Goal: Task Accomplishment & Management: Use online tool/utility

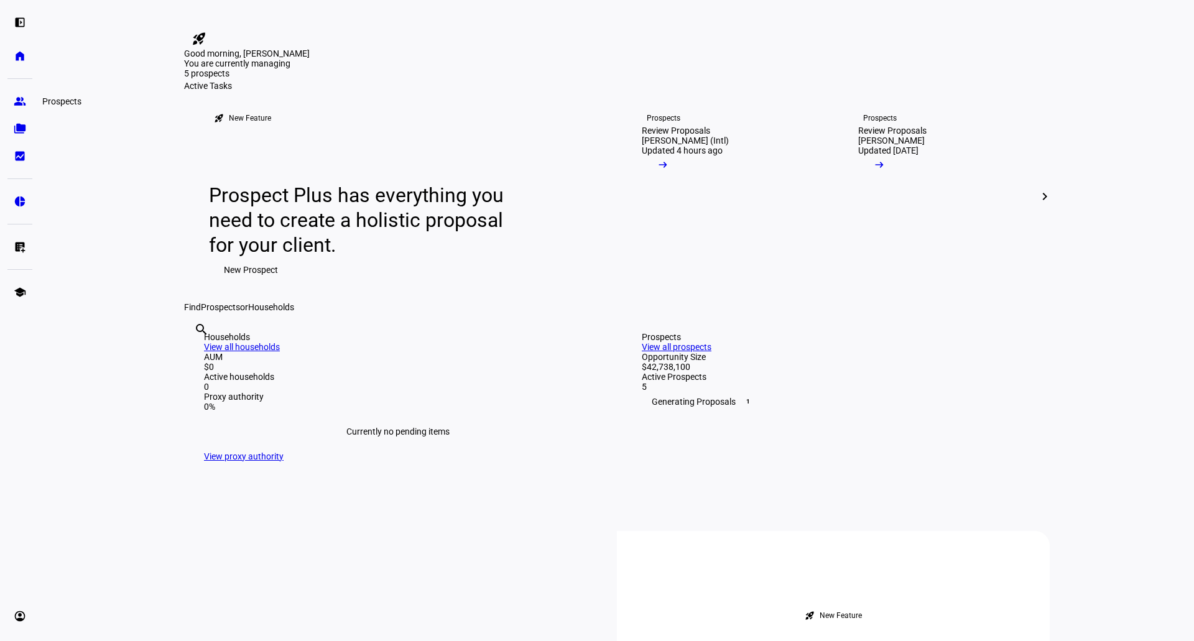
click at [22, 101] on eth-mat-symbol "group" at bounding box center [20, 101] width 12 height 12
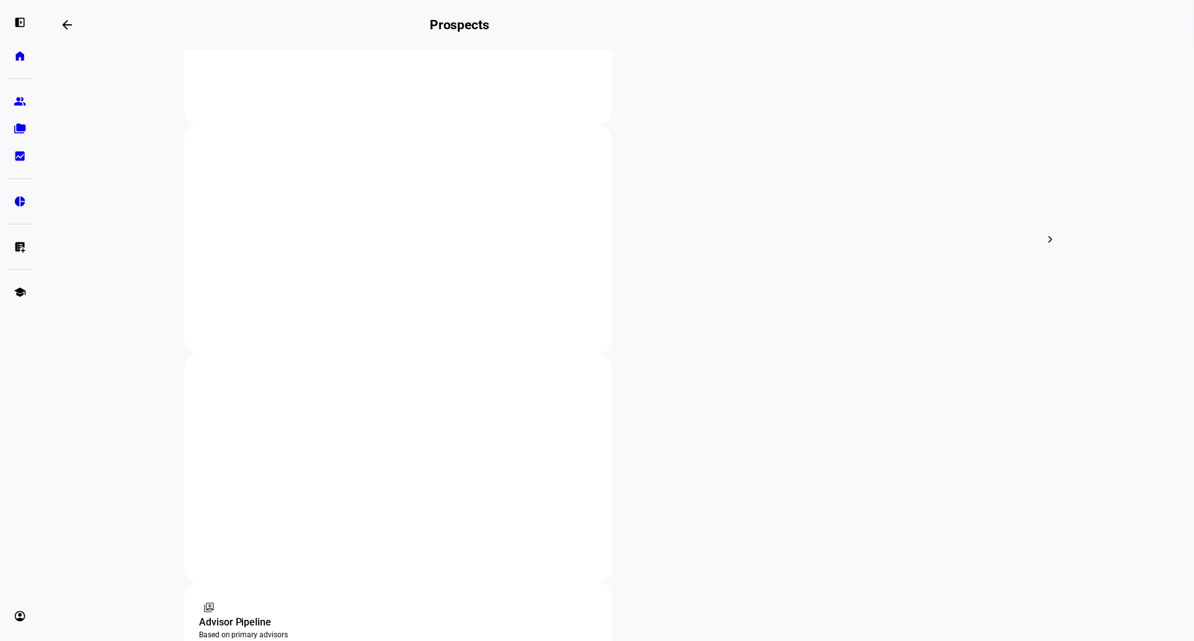
scroll to position [415, 0]
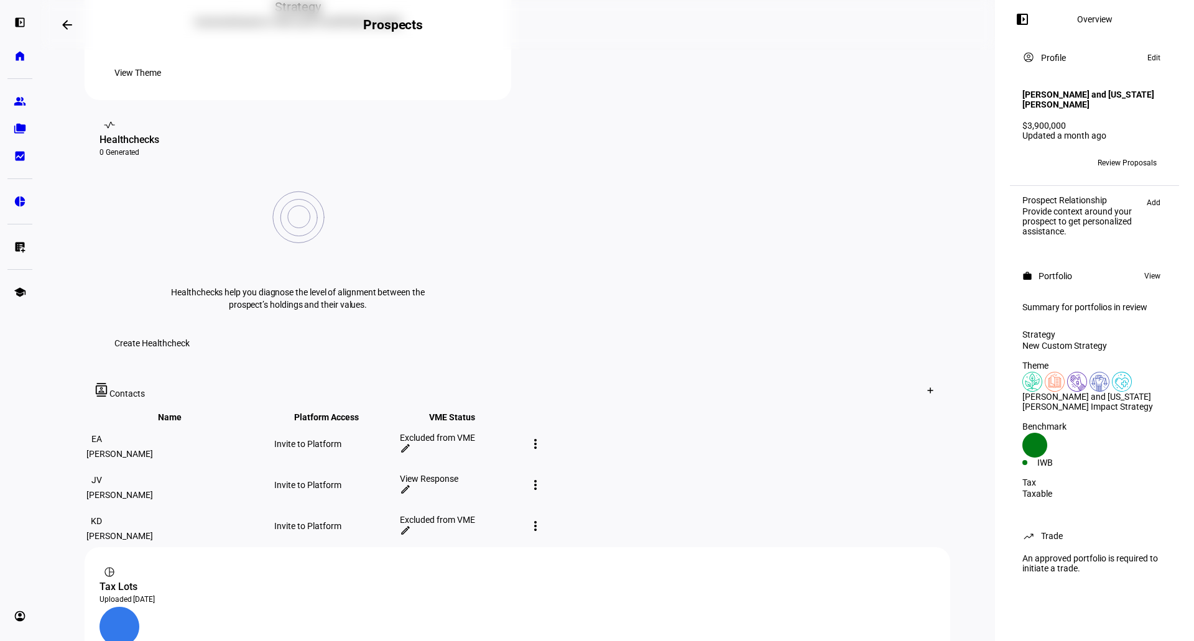
scroll to position [207, 0]
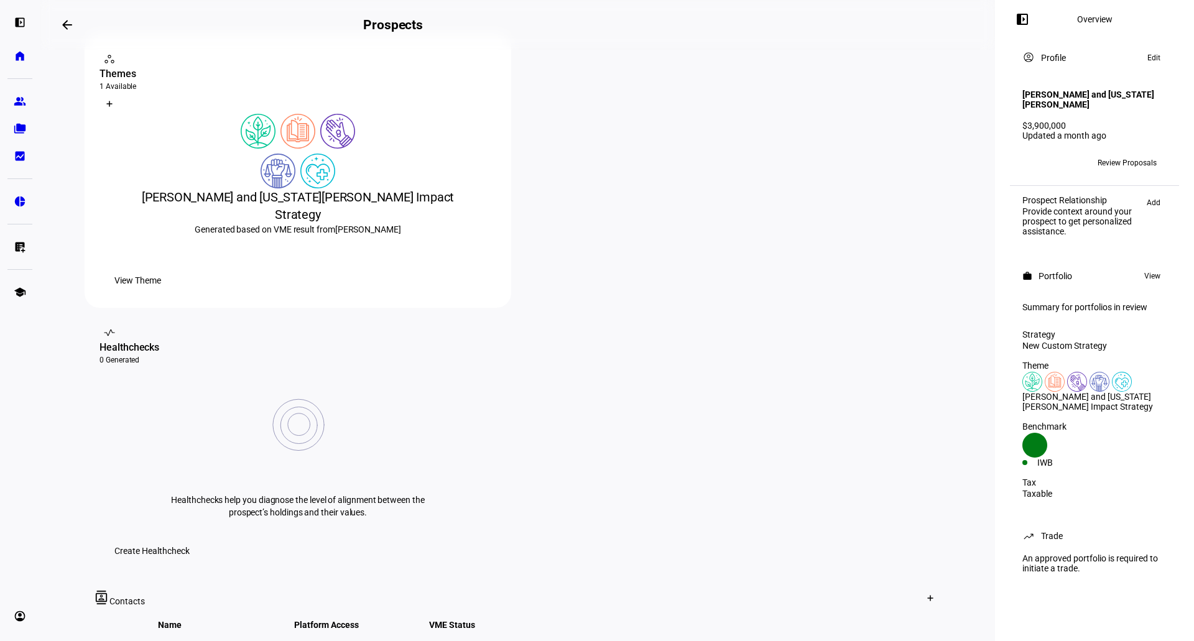
click at [1124, 153] on span "Review Proposals" at bounding box center [1127, 163] width 59 height 20
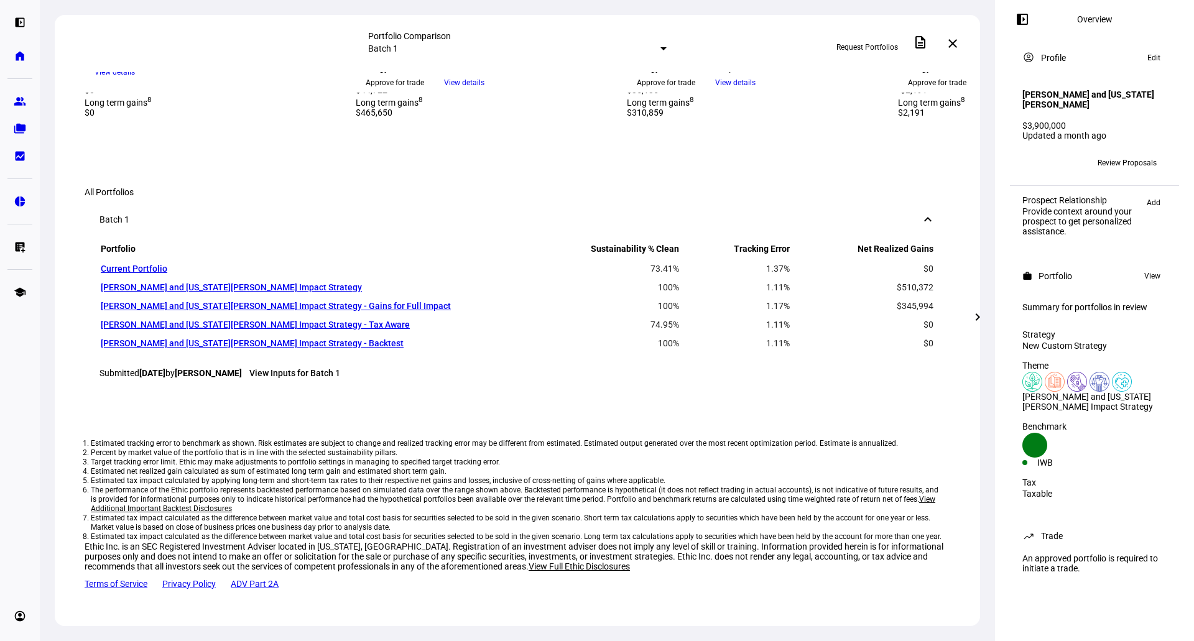
scroll to position [694, 0]
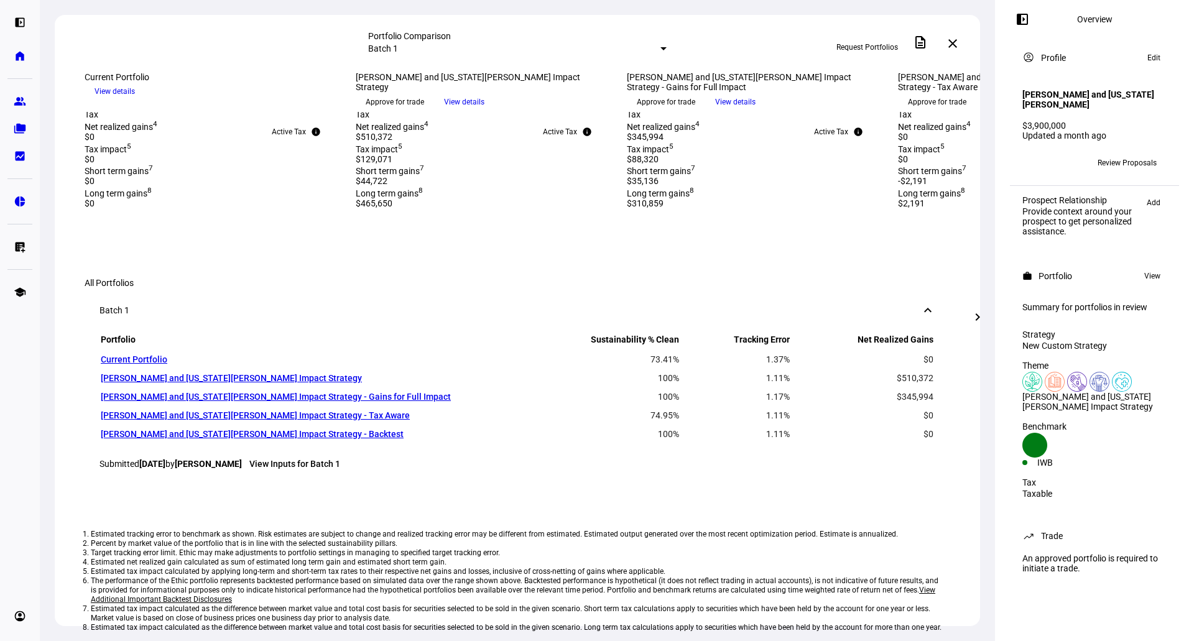
click at [977, 319] on mat-icon "chevron_right" at bounding box center [977, 317] width 15 height 15
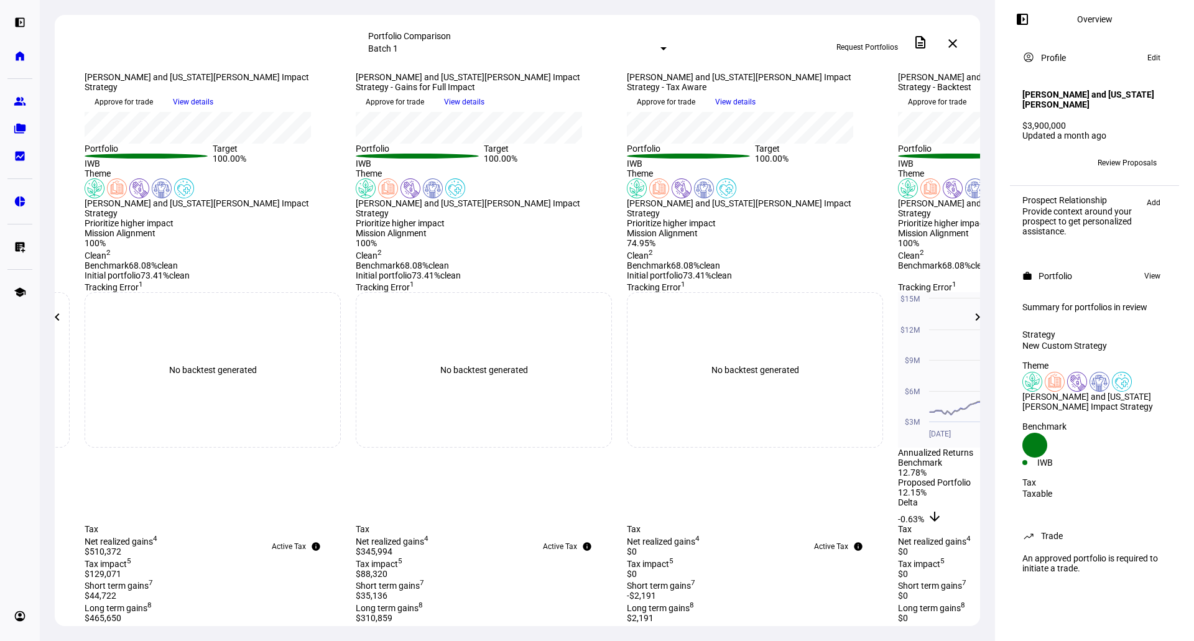
scroll to position [0, 0]
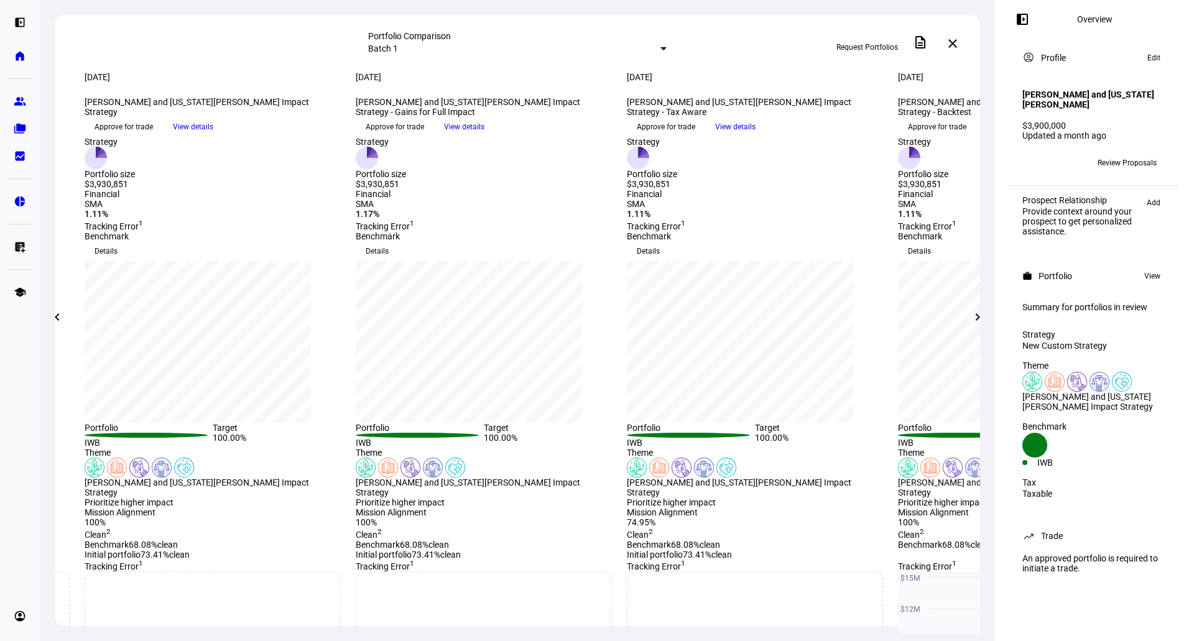
click at [981, 315] on mat-icon "chevron_right" at bounding box center [977, 317] width 15 height 15
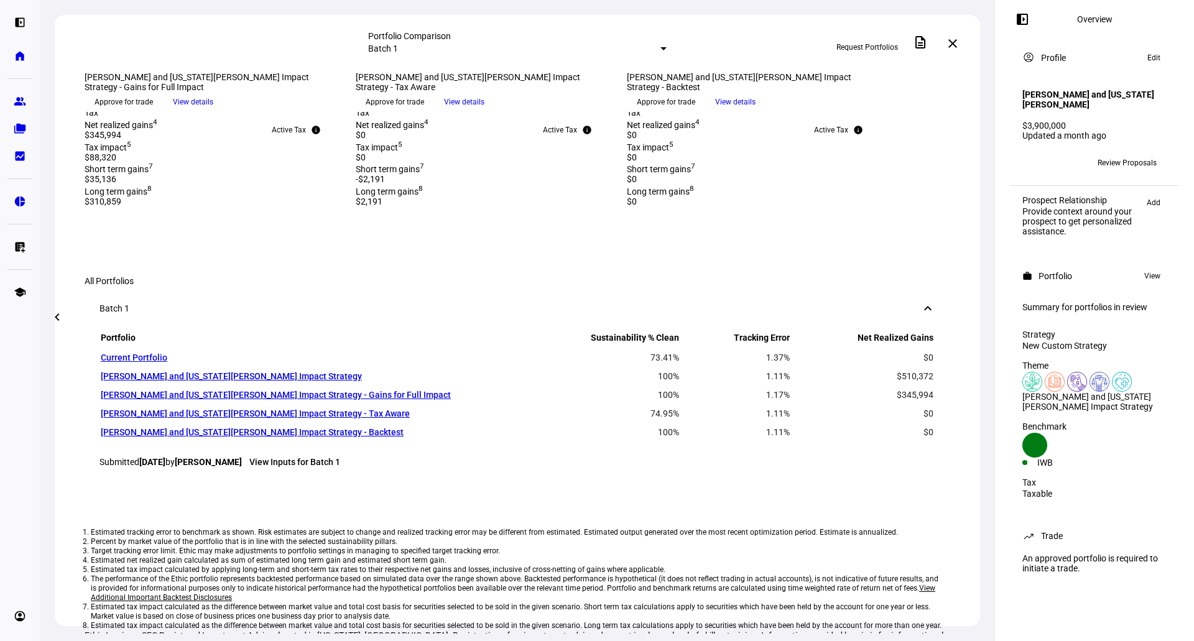
scroll to position [694, 0]
click at [424, 112] on span "Approve for trade" at bounding box center [395, 102] width 58 height 20
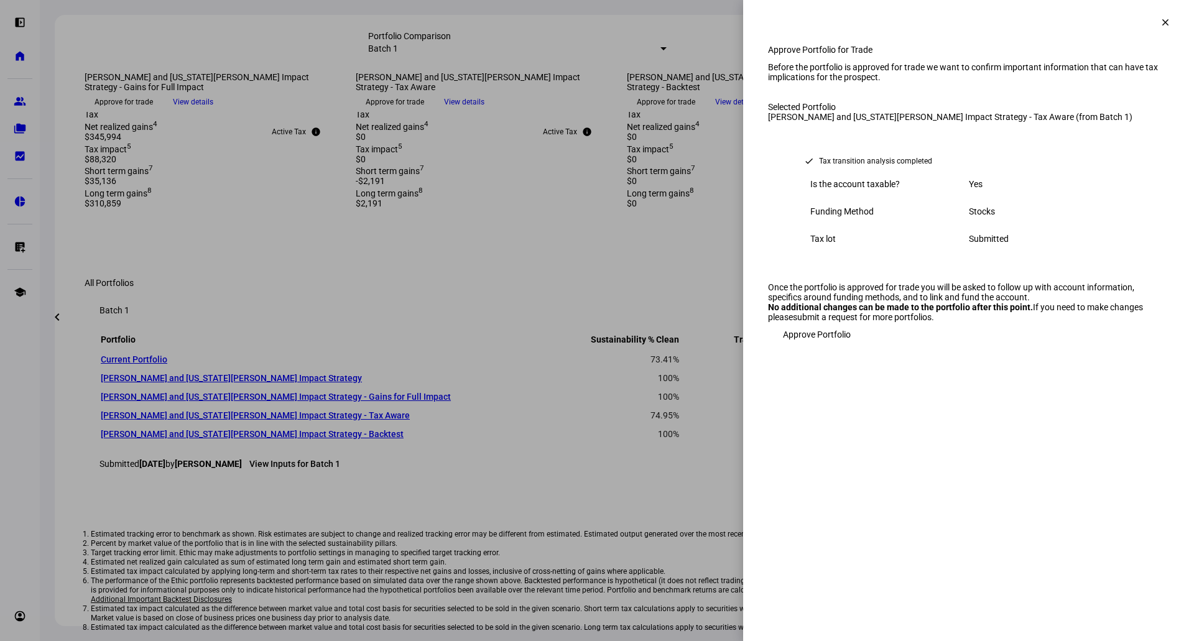
click at [818, 347] on span "Approve Portfolio" at bounding box center [817, 334] width 68 height 25
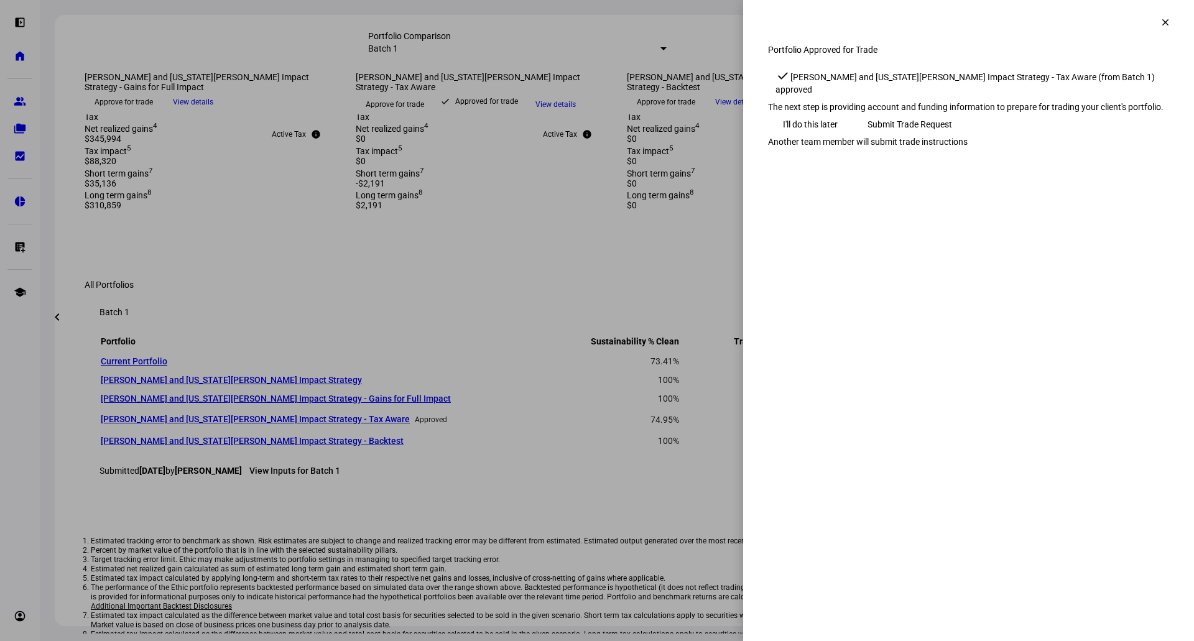
click at [1160, 19] on mat-icon "clear" at bounding box center [1165, 22] width 11 height 11
